Goal: Task Accomplishment & Management: Manage account settings

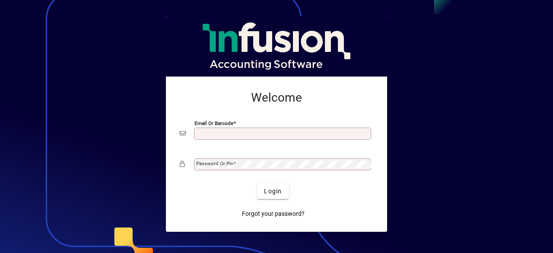
click at [218, 136] on input "Email or Barcode" at bounding box center [283, 133] width 174 height 7
type input "**********"
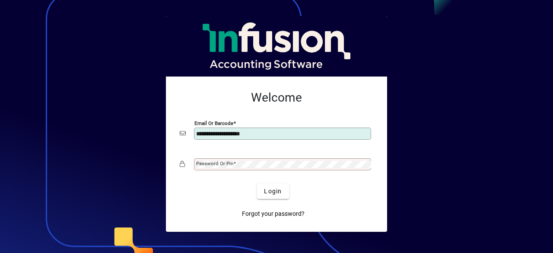
click at [227, 162] on mat-label "Password or Pin" at bounding box center [214, 163] width 37 height 6
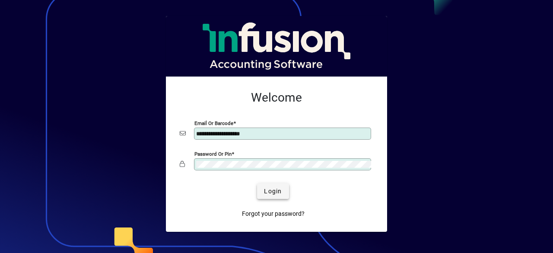
click at [281, 190] on span "Login" at bounding box center [273, 190] width 18 height 9
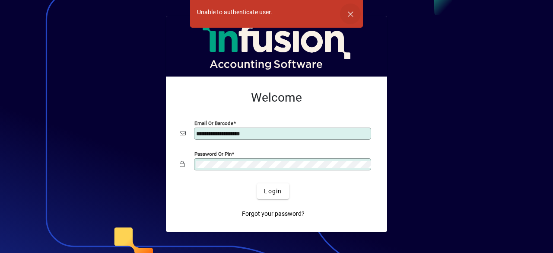
click at [351, 14] on span "button" at bounding box center [350, 13] width 21 height 21
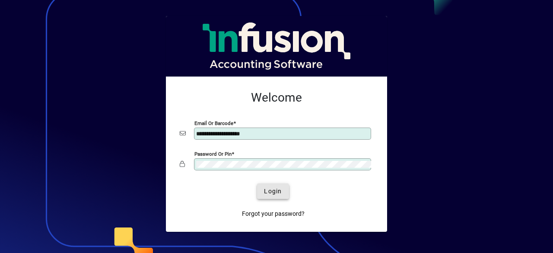
click at [266, 192] on span "Login" at bounding box center [273, 190] width 18 height 9
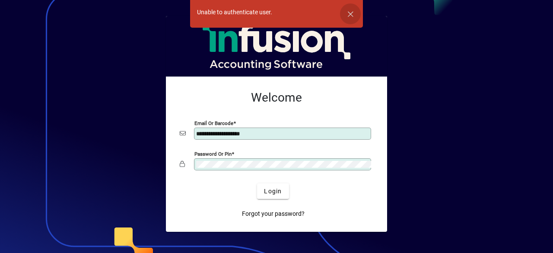
click at [352, 15] on span "button" at bounding box center [350, 13] width 21 height 21
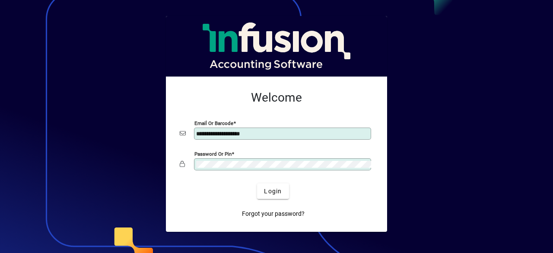
click at [251, 160] on div "Password or Pin" at bounding box center [282, 164] width 177 height 12
click at [268, 194] on span "Login" at bounding box center [273, 190] width 18 height 9
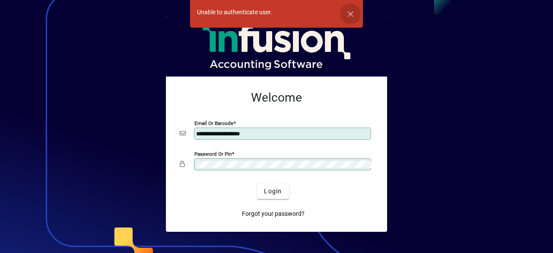
click at [348, 16] on span "button" at bounding box center [350, 13] width 21 height 21
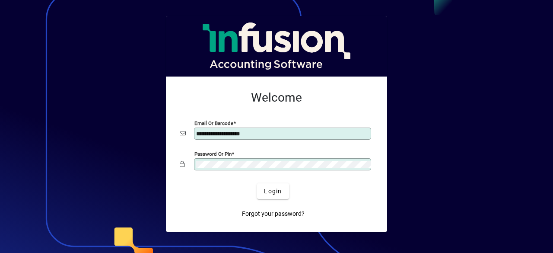
click at [273, 132] on input "**********" at bounding box center [283, 133] width 174 height 7
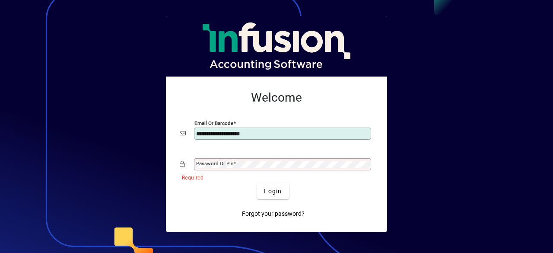
click at [122, 107] on div at bounding box center [276, 126] width 553 height 253
click at [136, 152] on div at bounding box center [276, 126] width 553 height 253
